Goal: Task Accomplishment & Management: Manage account settings

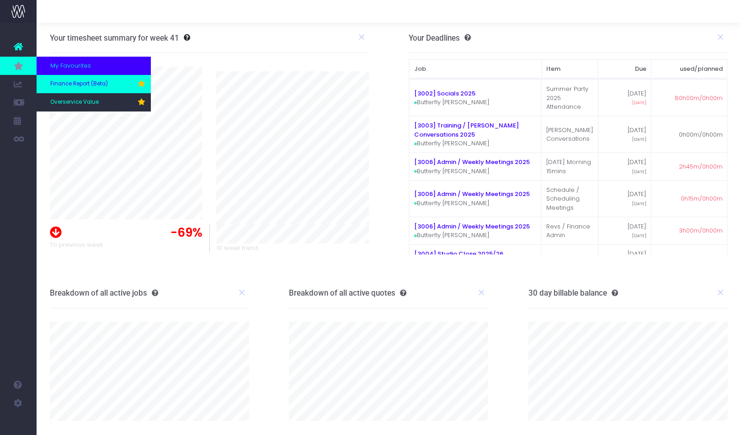
click at [94, 85] on span "Finance Report (Beta)" at bounding box center [79, 84] width 58 height 8
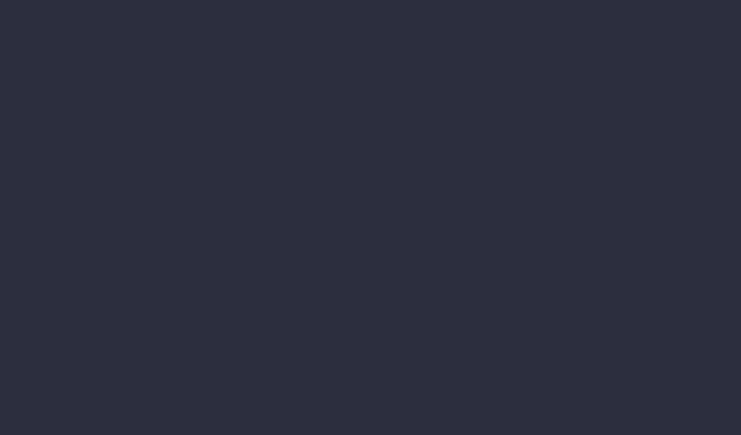
select select "finances"
select select "job"
select select "revrec"
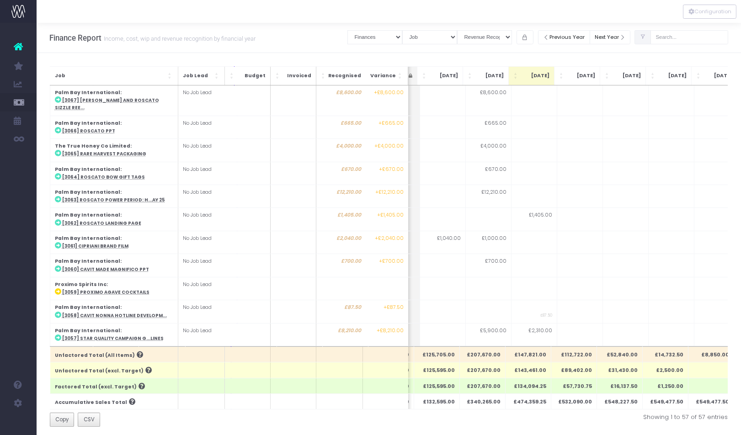
scroll to position [0, 184]
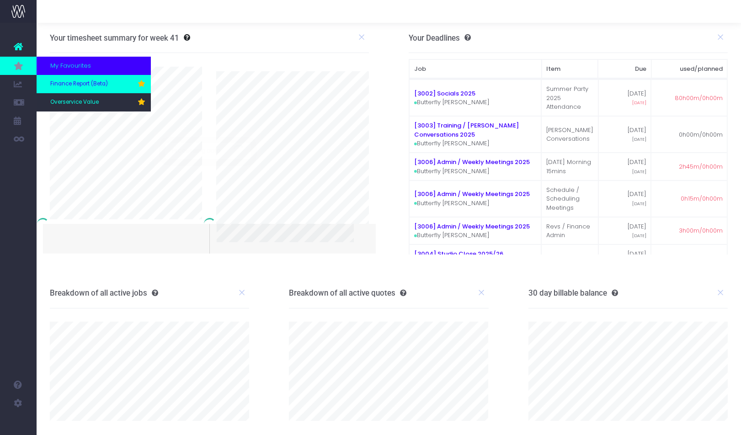
click at [75, 83] on span "Finance Report (Beta)" at bounding box center [79, 84] width 58 height 8
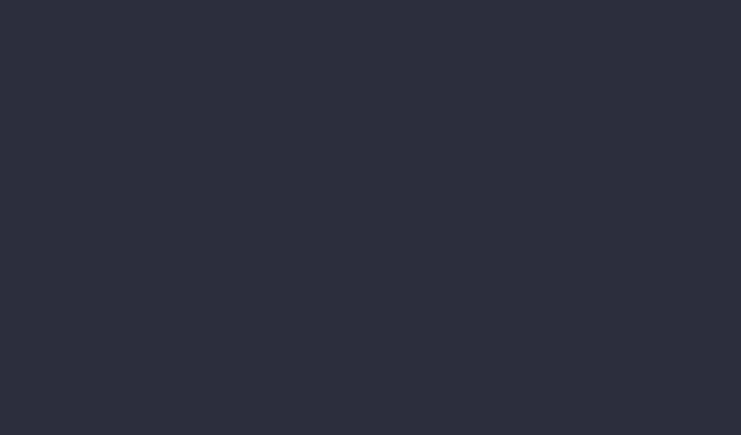
select select "finances"
select select "job"
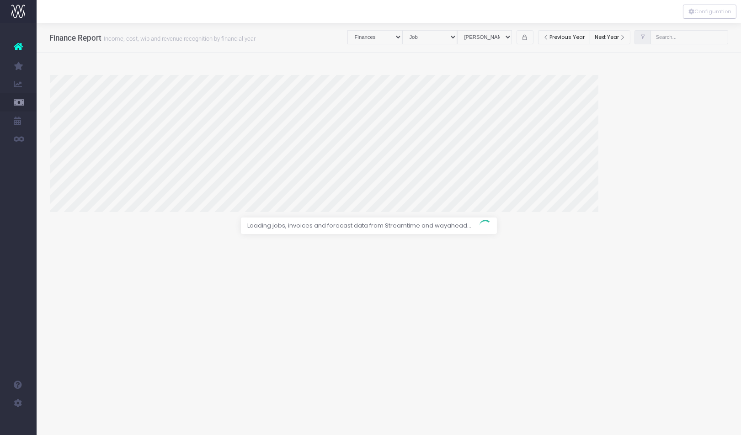
select select "revrec"
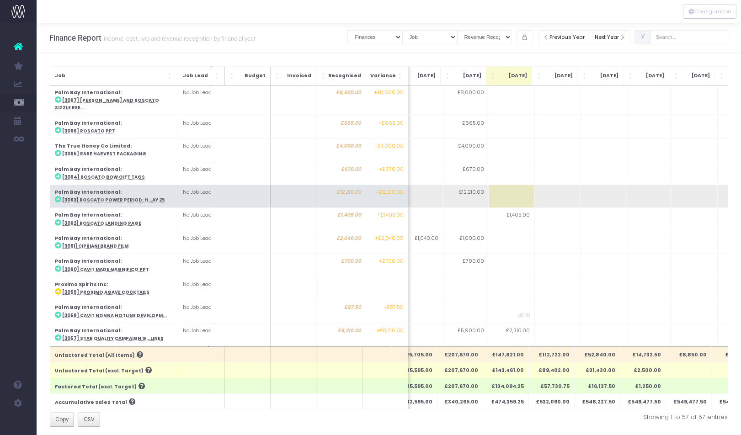
scroll to position [0, 207]
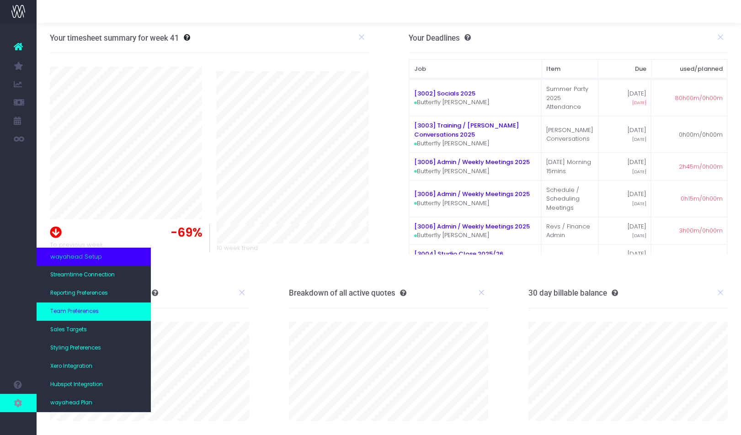
click at [103, 312] on link "Team Preferences" at bounding box center [94, 312] width 114 height 18
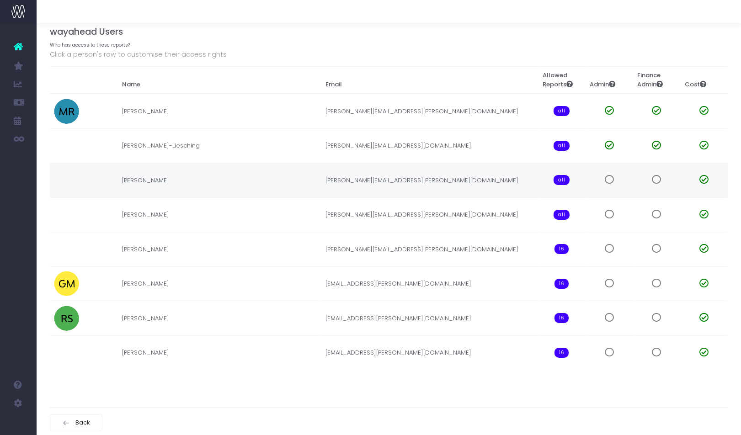
scroll to position [40, 0]
click at [704, 350] on span at bounding box center [703, 351] width 9 height 9
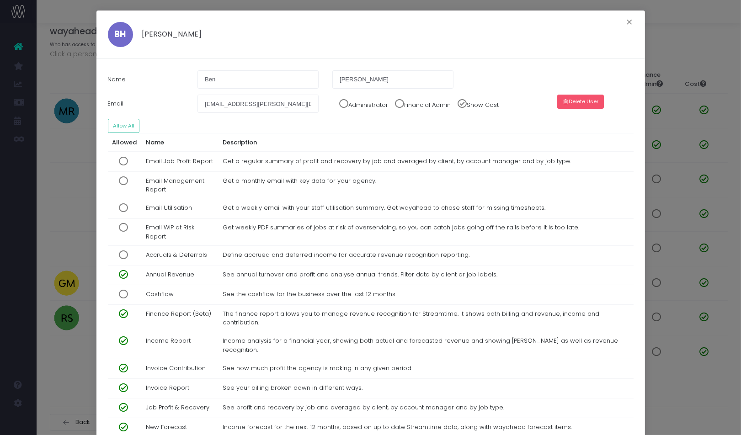
click at [575, 104] on button "Delete User" at bounding box center [580, 102] width 47 height 14
click at [603, 105] on button "Confirm" at bounding box center [603, 102] width 32 height 14
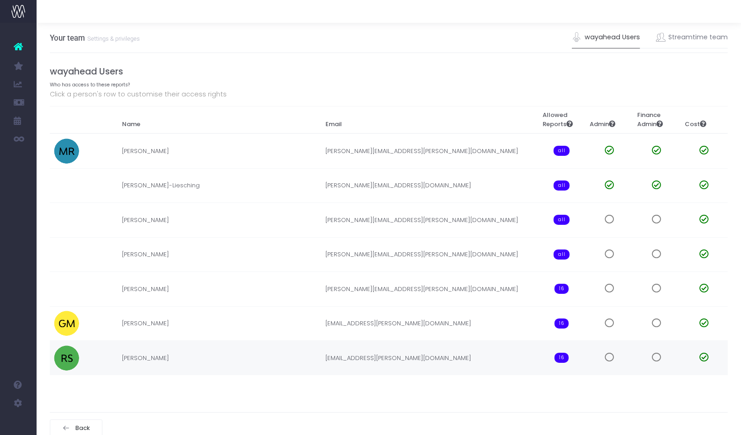
scroll to position [6, 0]
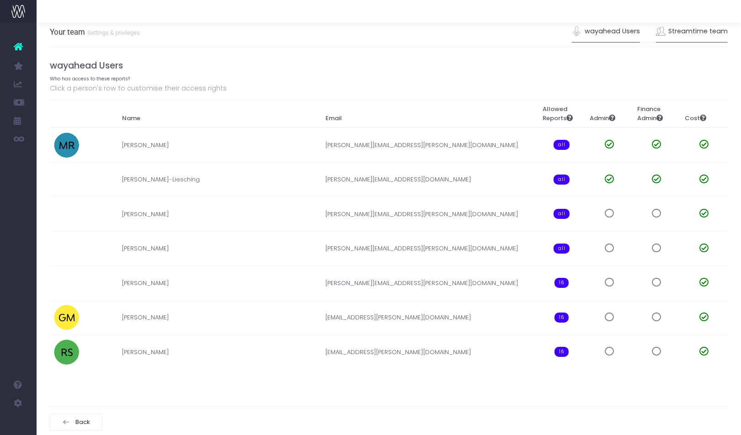
click at [691, 36] on link "Streamtime team" at bounding box center [692, 31] width 72 height 21
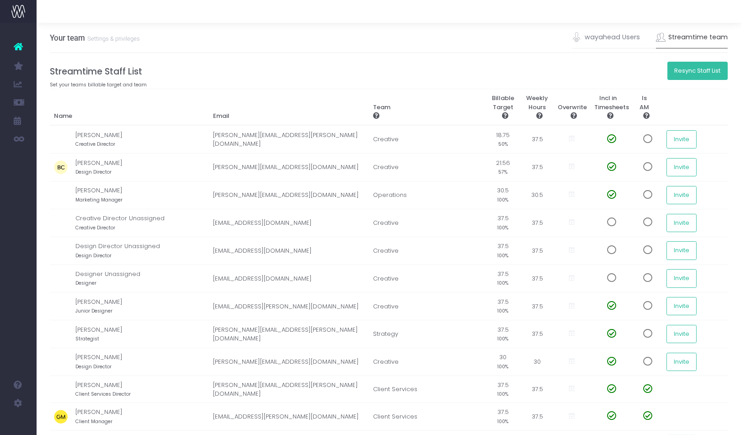
click at [695, 73] on button "Resync Staff List" at bounding box center [697, 71] width 61 height 18
click at [689, 76] on button "Resync Staff List" at bounding box center [697, 71] width 61 height 18
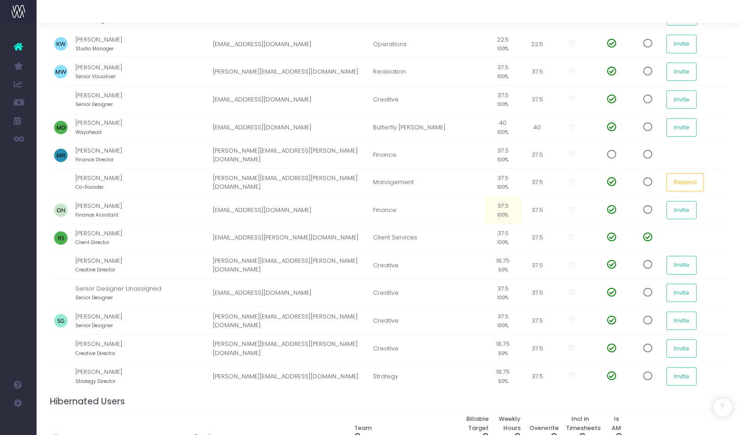
scroll to position [544, 0]
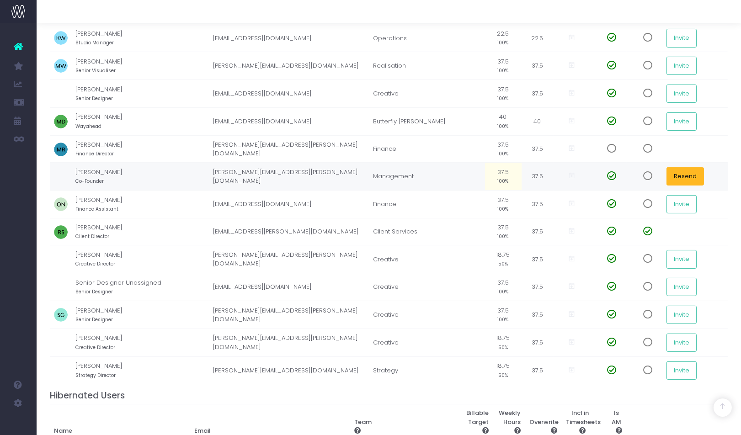
click at [680, 167] on button "Resend" at bounding box center [685, 176] width 37 height 18
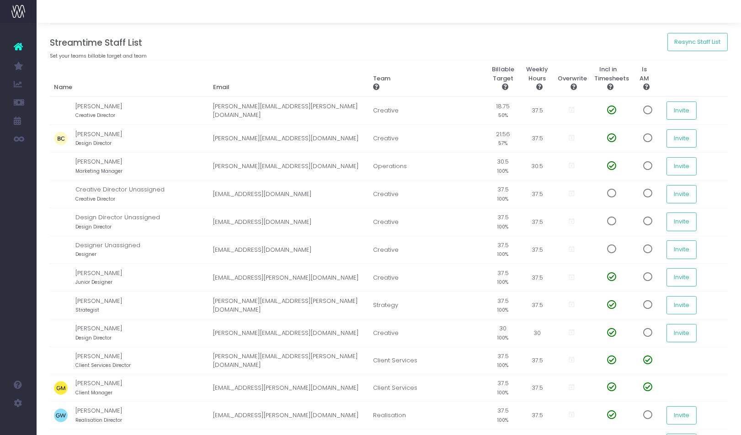
scroll to position [0, 0]
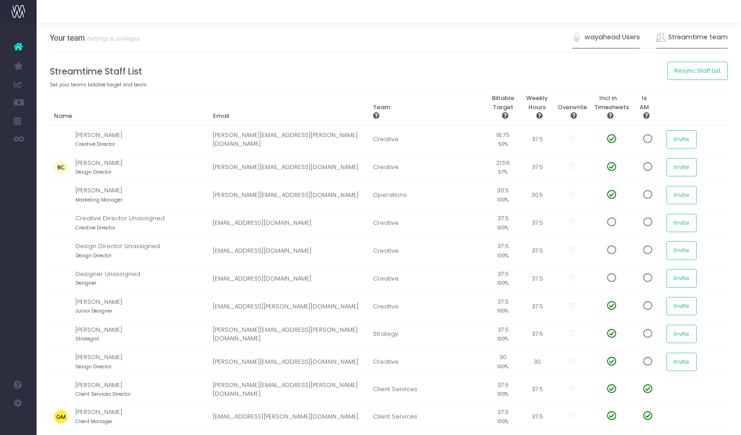
click at [601, 42] on link "wayahead Users" at bounding box center [606, 37] width 68 height 21
